Goal: Task Accomplishment & Management: Complete application form

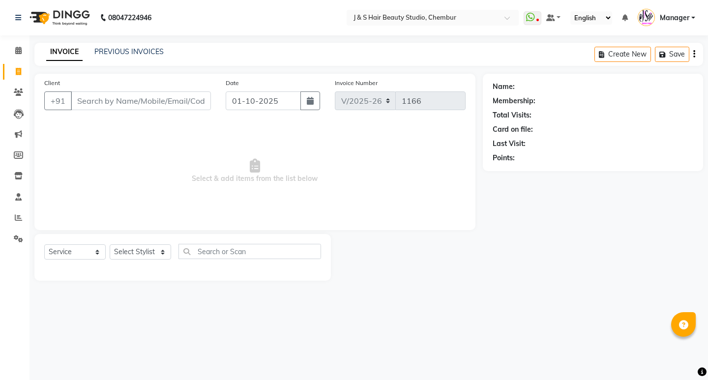
select select "143"
select select "service"
click at [80, 101] on input "Client" at bounding box center [141, 100] width 140 height 19
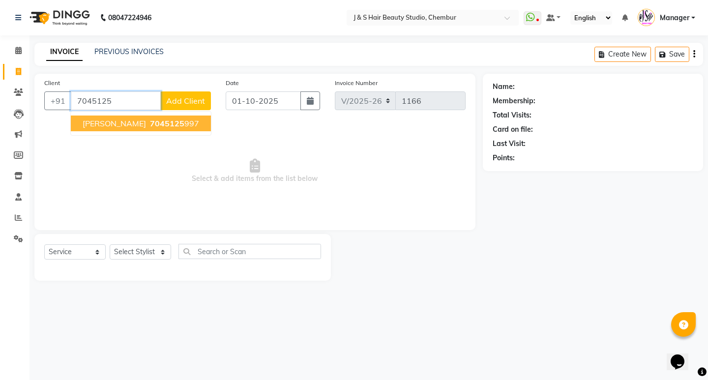
click at [95, 123] on span "[PERSON_NAME]" at bounding box center [114, 124] width 63 height 10
type input "7045125997"
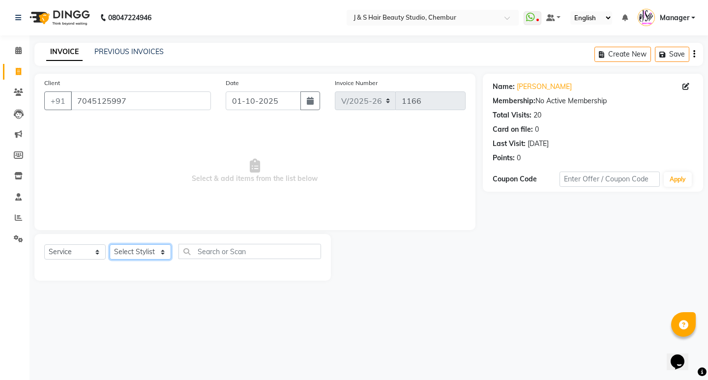
click at [162, 253] on select "Select Stylist Manager [PERSON_NAME] No Preference 1 poonam [PERSON_NAME] Sheet…" at bounding box center [140, 251] width 61 height 15
select select "4179"
click at [110, 244] on select "Select Stylist Manager [PERSON_NAME] No Preference 1 poonam [PERSON_NAME] Sheet…" at bounding box center [140, 251] width 61 height 15
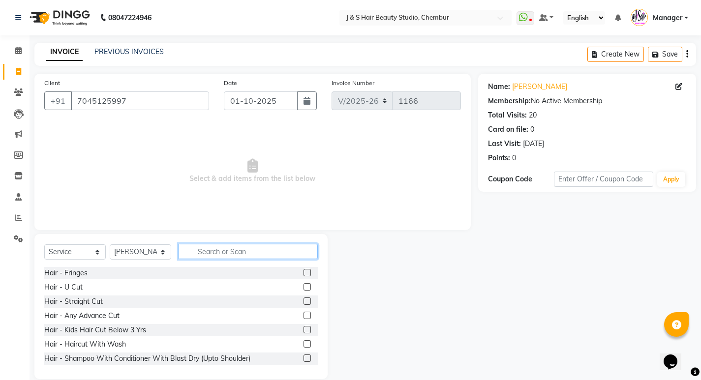
click at [198, 251] on input "text" at bounding box center [248, 251] width 139 height 15
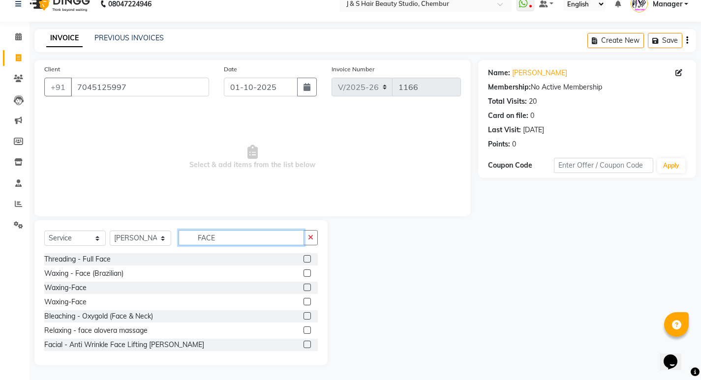
type input "FACE"
click at [303, 270] on label at bounding box center [306, 273] width 7 height 7
click at [303, 271] on input "checkbox" at bounding box center [306, 274] width 6 height 6
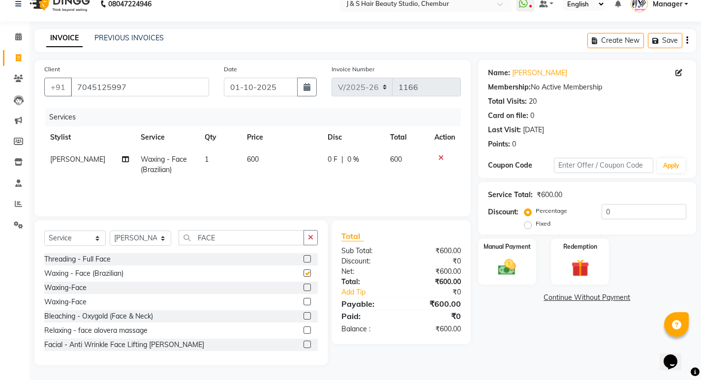
checkbox input "false"
click at [308, 235] on icon "button" at bounding box center [310, 237] width 5 height 7
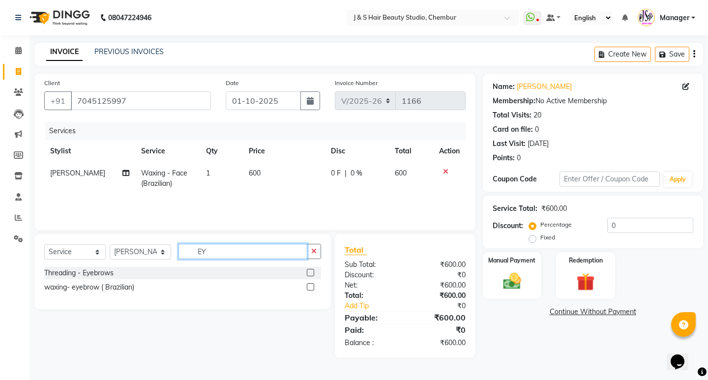
type input "EY"
click at [308, 271] on label at bounding box center [310, 272] width 7 height 7
click at [308, 271] on input "checkbox" at bounding box center [310, 273] width 6 height 6
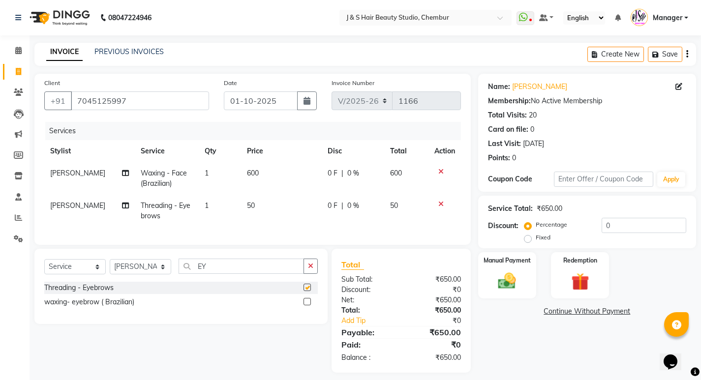
checkbox input "false"
click at [311, 270] on icon "button" at bounding box center [310, 266] width 5 height 7
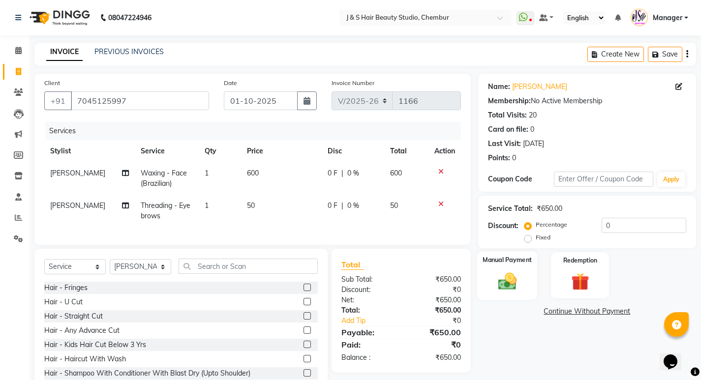
click at [494, 261] on label "Manual Payment" at bounding box center [507, 259] width 49 height 9
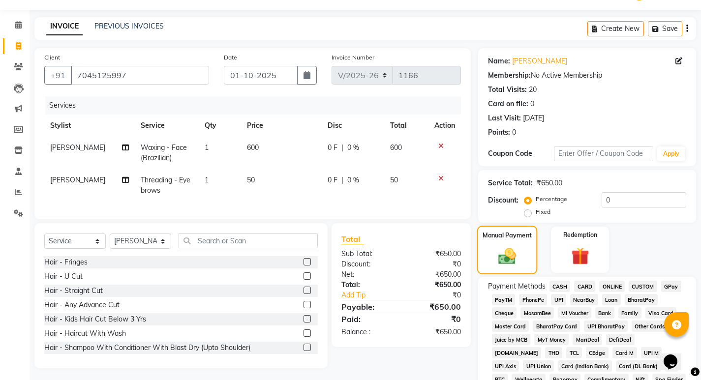
scroll to position [49, 0]
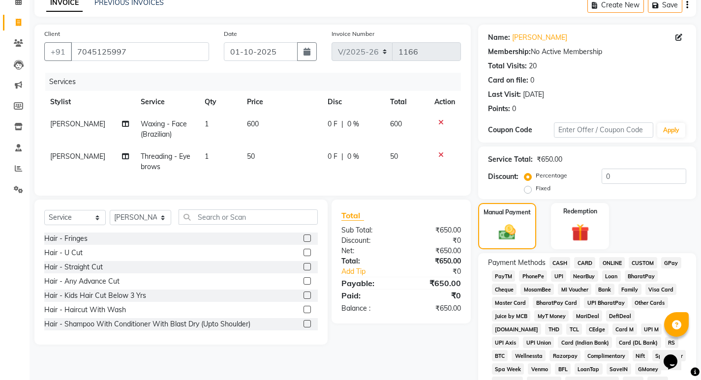
click at [559, 261] on span "CASH" at bounding box center [559, 262] width 21 height 11
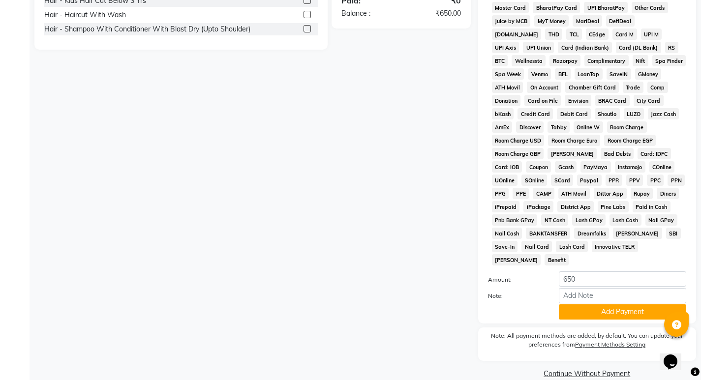
scroll to position [347, 0]
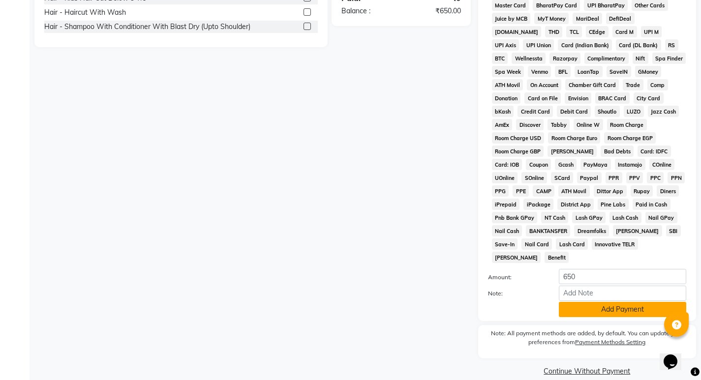
click at [597, 302] on button "Add Payment" at bounding box center [622, 309] width 127 height 15
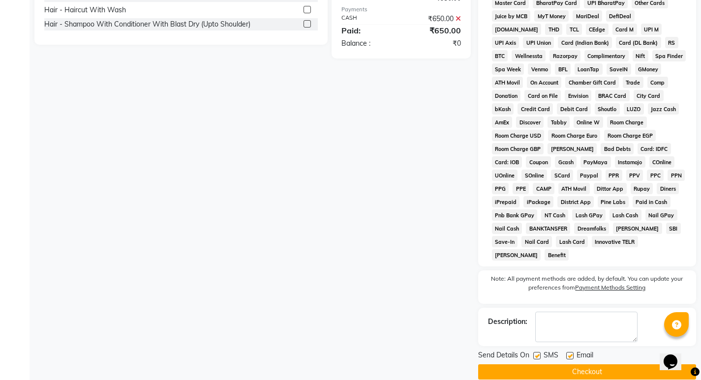
scroll to position [350, 0]
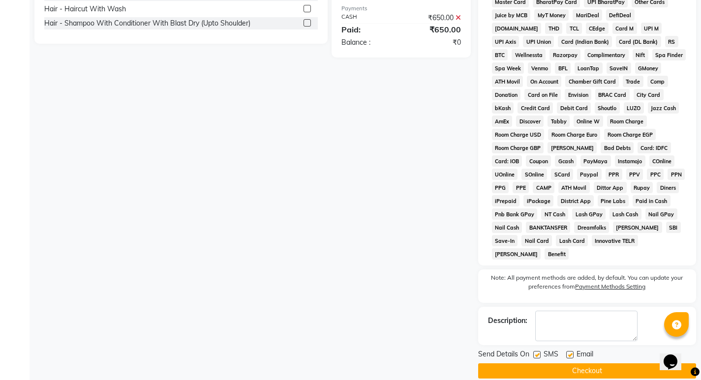
click at [519, 364] on button "Checkout" at bounding box center [587, 371] width 218 height 15
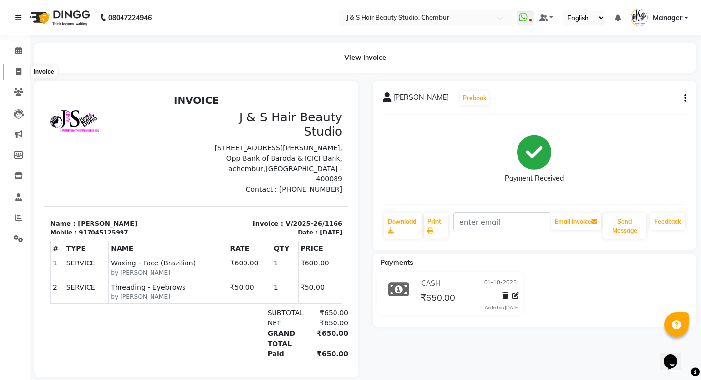
click at [19, 72] on icon at bounding box center [18, 71] width 5 height 7
select select "143"
select select "service"
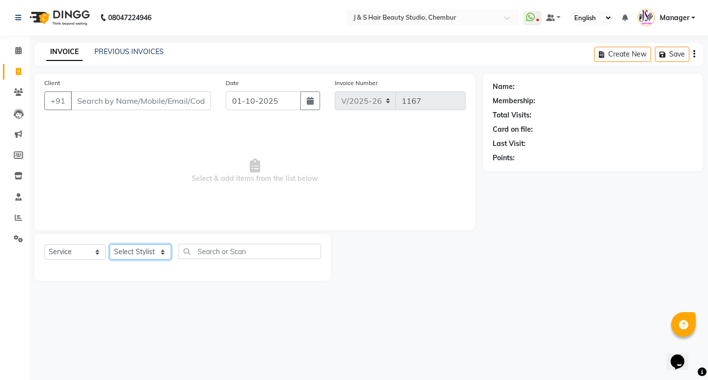
click at [131, 256] on select "Select Stylist Manager [PERSON_NAME] No Preference 1 poonam [PERSON_NAME] Sheet…" at bounding box center [140, 251] width 61 height 15
select select "4179"
click at [110, 244] on select "Select Stylist Manager [PERSON_NAME] No Preference 1 poonam [PERSON_NAME] Sheet…" at bounding box center [140, 251] width 61 height 15
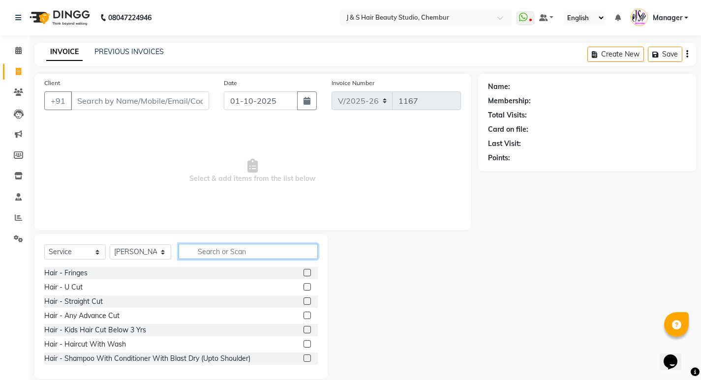
click at [215, 251] on input "text" at bounding box center [248, 251] width 139 height 15
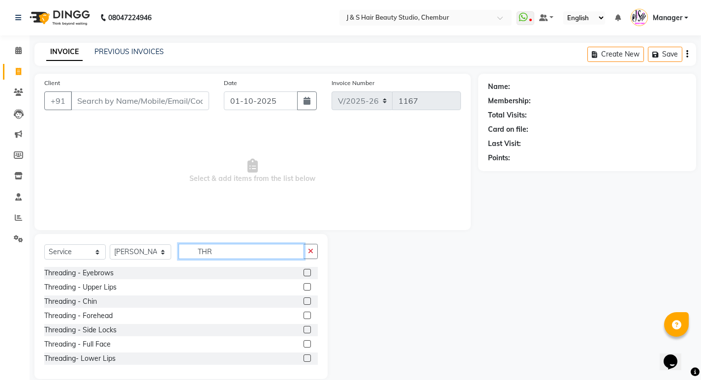
type input "THR"
click at [303, 273] on label at bounding box center [306, 272] width 7 height 7
click at [303, 273] on input "checkbox" at bounding box center [306, 273] width 6 height 6
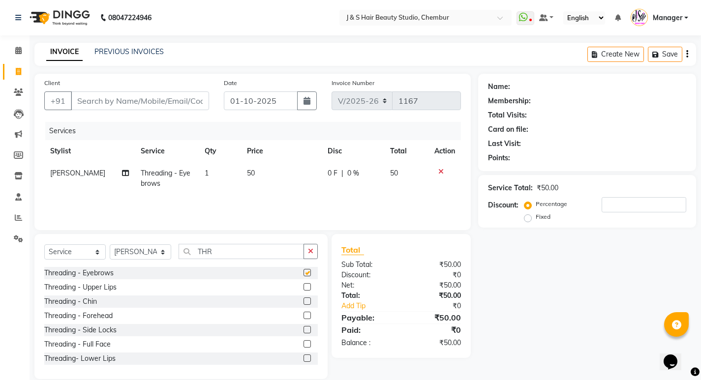
checkbox input "false"
click at [303, 315] on label at bounding box center [306, 315] width 7 height 7
click at [303, 315] on input "checkbox" at bounding box center [306, 316] width 6 height 6
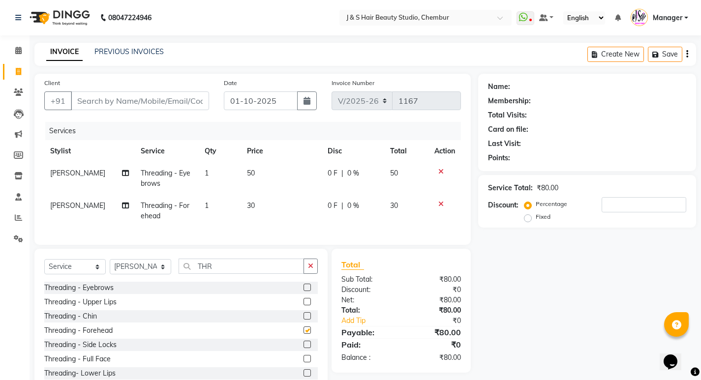
checkbox input "false"
click at [303, 305] on label at bounding box center [306, 301] width 7 height 7
click at [303, 305] on input "checkbox" at bounding box center [306, 302] width 6 height 6
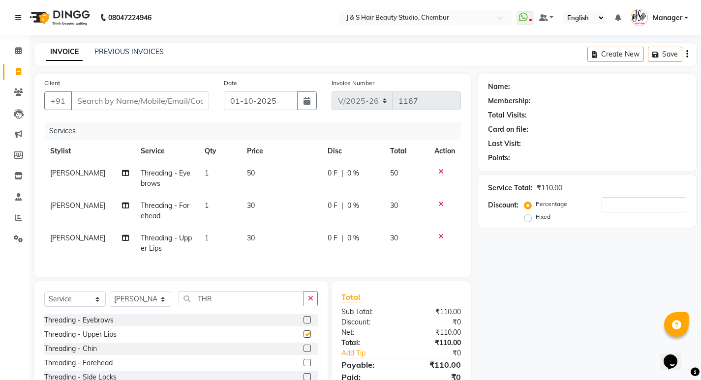
checkbox input "false"
click at [103, 102] on input "Client" at bounding box center [140, 100] width 138 height 19
type input "9"
type input "0"
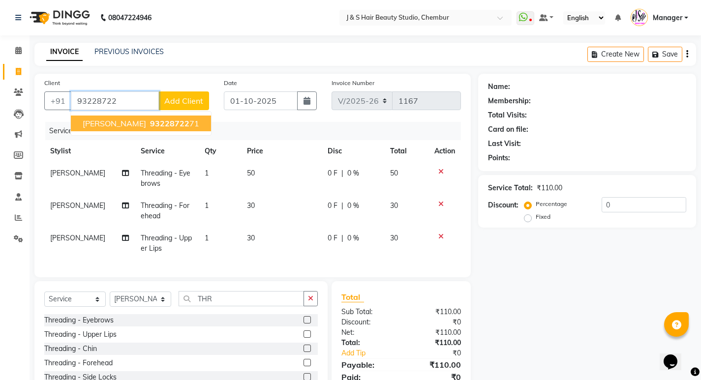
click at [110, 122] on span "[PERSON_NAME]" at bounding box center [114, 124] width 63 height 10
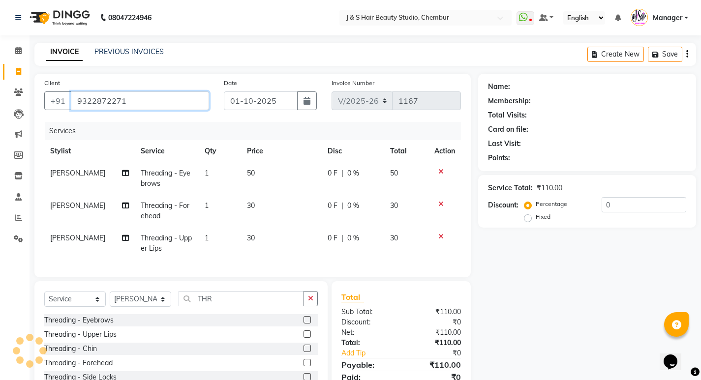
type input "9322872271"
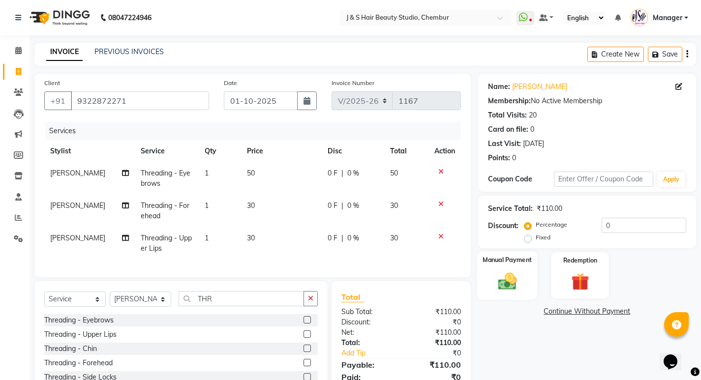
click at [513, 273] on img at bounding box center [507, 281] width 30 height 21
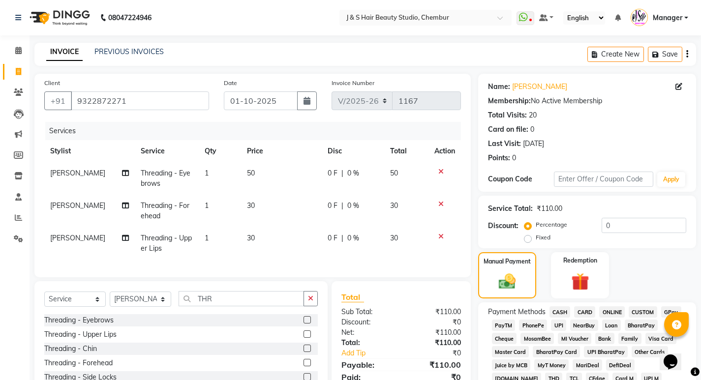
click at [559, 312] on span "CASH" at bounding box center [559, 311] width 21 height 11
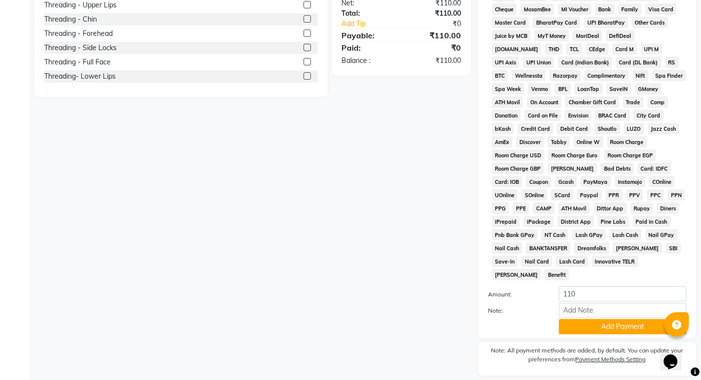
scroll to position [347, 0]
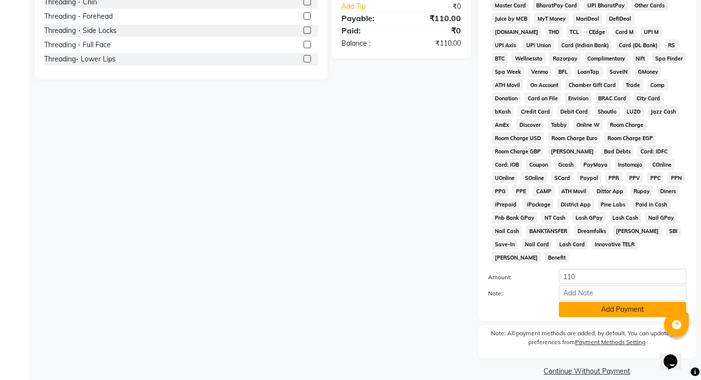
click at [582, 302] on button "Add Payment" at bounding box center [622, 309] width 127 height 15
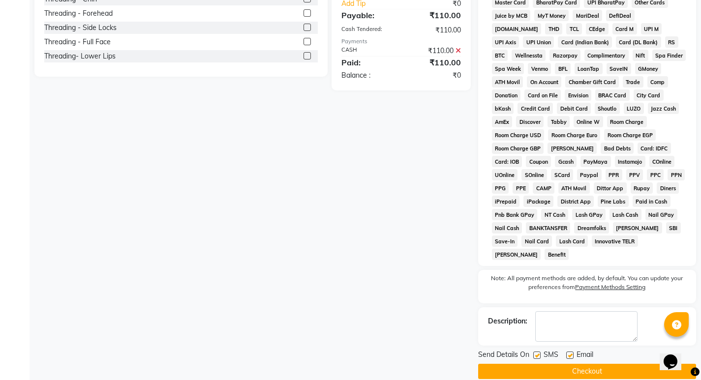
scroll to position [350, 0]
click at [550, 364] on button "Checkout" at bounding box center [587, 371] width 218 height 15
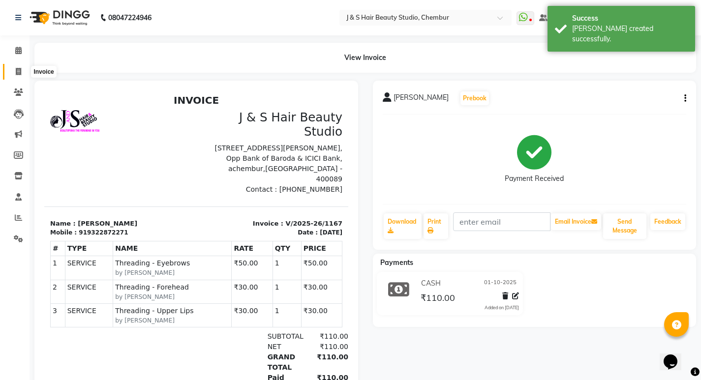
click at [19, 71] on icon at bounding box center [18, 71] width 5 height 7
select select "143"
select select "service"
